Goal: Information Seeking & Learning: Compare options

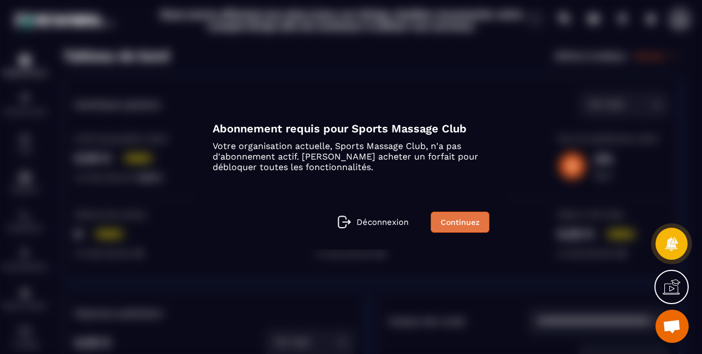
click at [443, 223] on link "Continuez" at bounding box center [460, 221] width 59 height 21
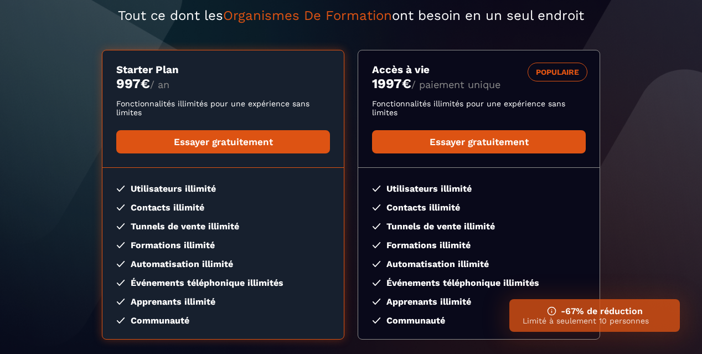
scroll to position [131, 0]
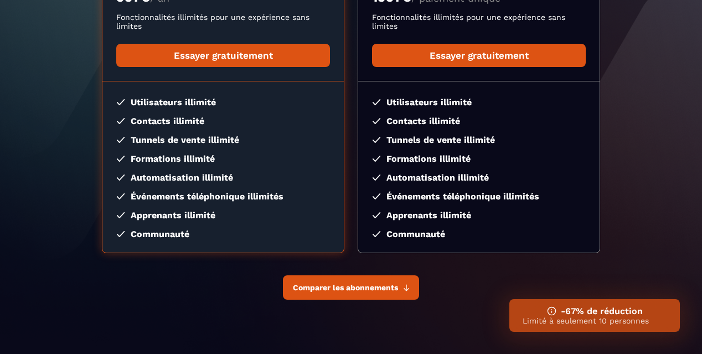
click at [390, 292] on span "Comparer les abonnements" at bounding box center [345, 287] width 105 height 9
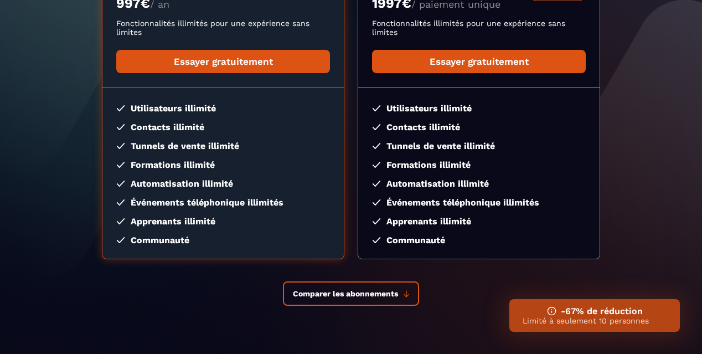
scroll to position [0, 0]
